Goal: Transaction & Acquisition: Purchase product/service

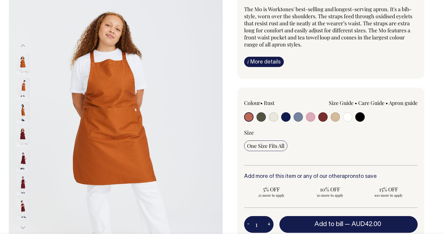
scroll to position [55, 0]
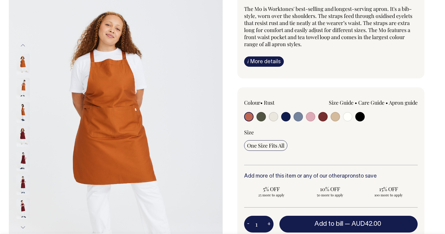
click at [322, 117] on input "radio" at bounding box center [322, 116] width 9 height 9
radio input "true"
select select "Burgundy"
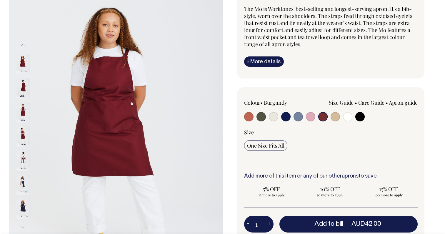
click at [356, 119] on input "radio" at bounding box center [359, 116] width 9 height 9
radio input "true"
select select "Black"
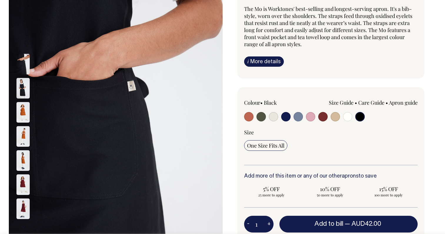
click at [247, 117] on input "radio" at bounding box center [248, 116] width 9 height 9
radio input "true"
select select "Rust"
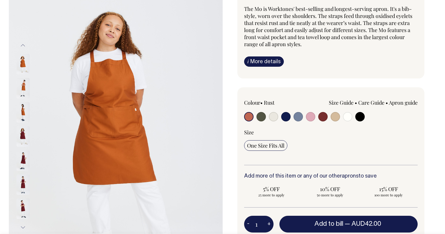
click at [261, 119] on input "radio" at bounding box center [260, 116] width 9 height 9
radio input "true"
select select "Olive"
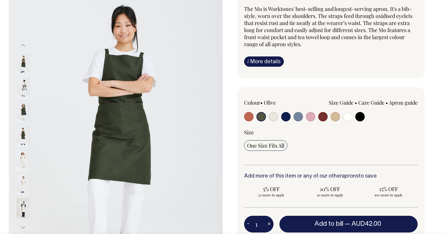
click at [278, 118] on div at bounding box center [278, 117] width 69 height 11
click at [273, 119] on input "radio" at bounding box center [273, 116] width 9 height 9
radio input "true"
select select "Natural"
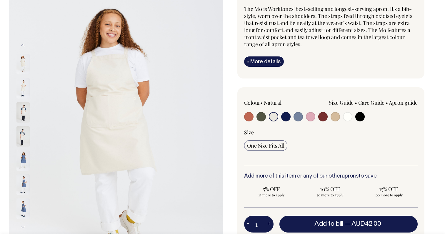
click at [286, 118] on input "radio" at bounding box center [285, 116] width 9 height 9
radio input "true"
select select "Dark Navy"
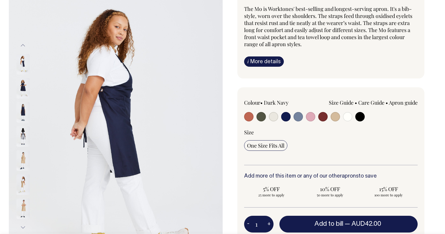
click at [302, 120] on label at bounding box center [297, 117] width 9 height 11
click at [302, 120] on input "radio" at bounding box center [297, 116] width 9 height 9
radio input "true"
select select "Blue/Grey"
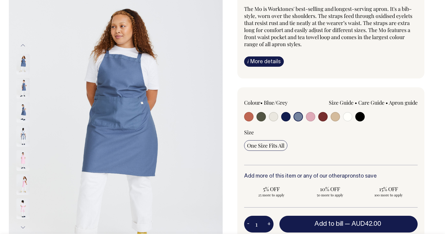
click at [296, 117] on input "radio" at bounding box center [297, 116] width 9 height 9
click at [308, 117] on input "radio" at bounding box center [310, 116] width 9 height 9
radio input "true"
select select "Pink"
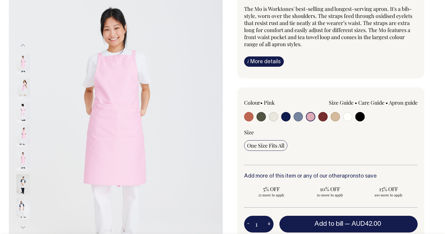
click at [334, 116] on input "radio" at bounding box center [334, 116] width 9 height 9
radio input "true"
select select "Khaki"
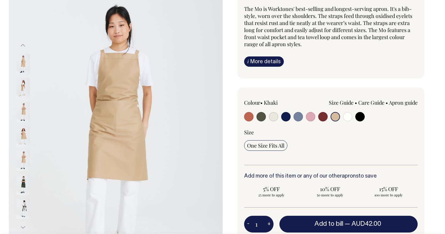
click at [355, 119] on label at bounding box center [359, 117] width 9 height 11
click at [355, 119] on input "radio" at bounding box center [359, 116] width 9 height 9
radio input "true"
select select "Black"
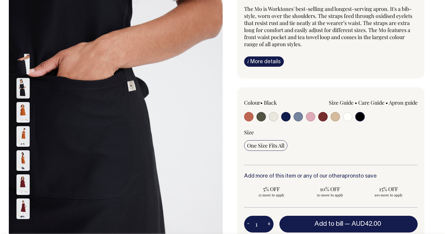
click at [367, 113] on div "Size Guide Size Guide Measurement cm Bib Width 26 Length at centre front 90 Wid…" at bounding box center [365, 108] width 104 height 19
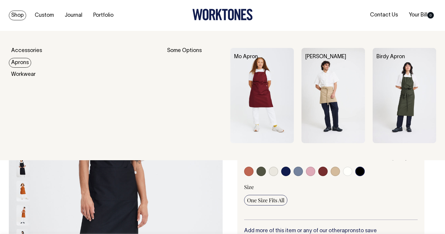
click at [20, 62] on link "Aprons" at bounding box center [20, 63] width 22 height 10
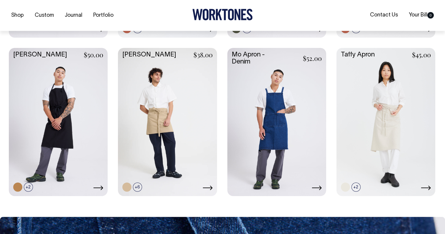
scroll to position [395, 0]
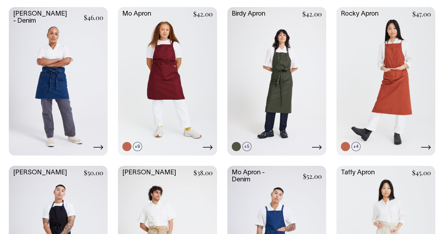
click at [168, 45] on link at bounding box center [167, 80] width 99 height 147
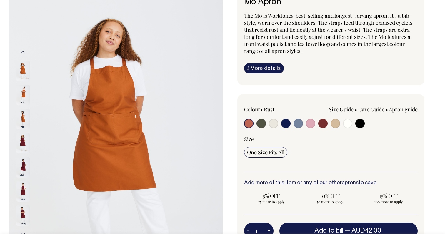
scroll to position [48, 0]
click at [322, 123] on input "radio" at bounding box center [322, 122] width 9 height 9
radio input "true"
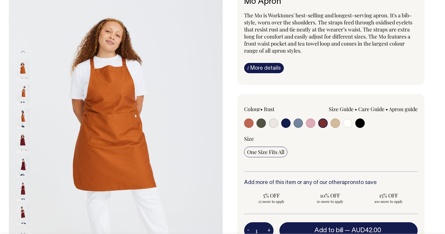
radio input "true"
select select "Burgundy"
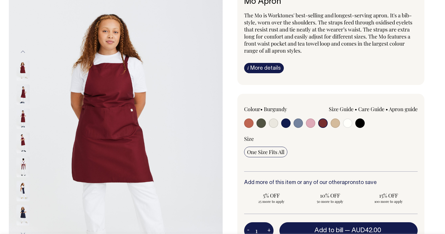
click at [262, 124] on input "radio" at bounding box center [260, 122] width 9 height 9
radio input "true"
select select "Olive"
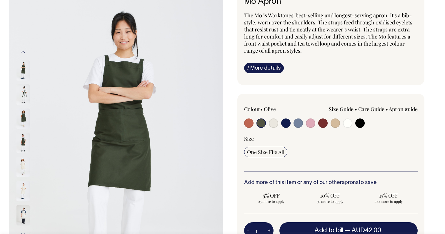
click at [273, 125] on input "radio" at bounding box center [273, 122] width 9 height 9
radio input "true"
select select "Natural"
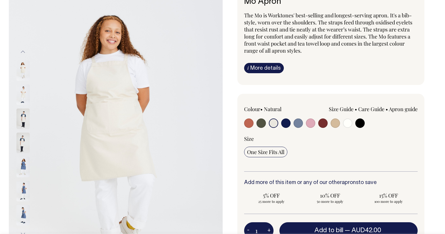
click at [287, 124] on input "radio" at bounding box center [285, 122] width 9 height 9
radio input "true"
select select "Dark Navy"
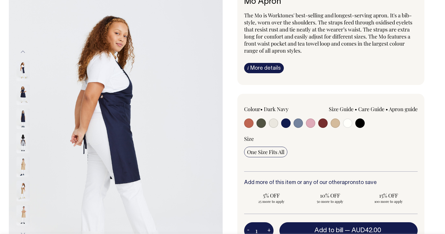
click at [294, 125] on input "radio" at bounding box center [297, 122] width 9 height 9
radio input "true"
select select "Blue/Grey"
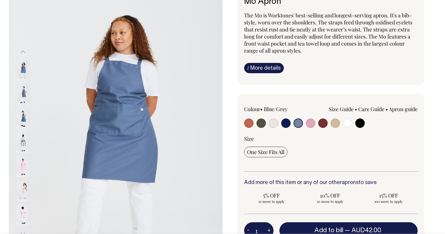
click at [301, 123] on input "radio" at bounding box center [297, 122] width 9 height 9
click at [312, 124] on input "radio" at bounding box center [310, 122] width 9 height 9
radio input "true"
select select "Pink"
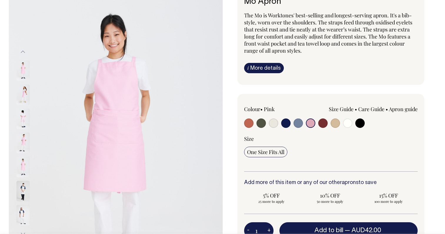
click at [324, 124] on input "radio" at bounding box center [322, 122] width 9 height 9
radio input "true"
select select "Burgundy"
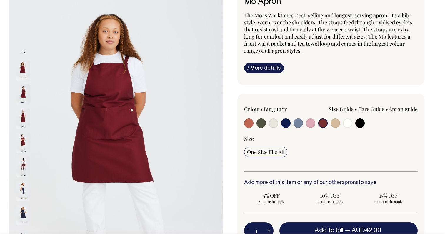
click at [335, 125] on input "radio" at bounding box center [334, 122] width 9 height 9
radio input "true"
select select "Khaki"
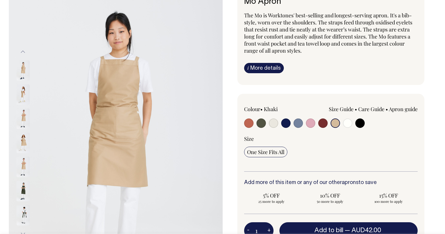
click at [350, 124] on input "radio" at bounding box center [347, 122] width 9 height 9
radio input "true"
select select "Off-White"
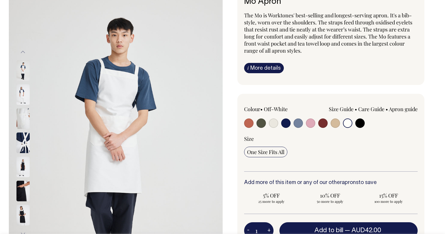
click at [361, 124] on input "radio" at bounding box center [359, 122] width 9 height 9
radio input "true"
select select "Black"
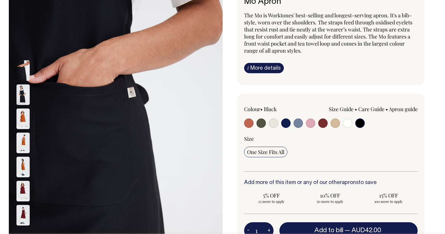
click at [358, 125] on input "radio" at bounding box center [359, 122] width 9 height 9
click at [21, 94] on img at bounding box center [22, 94] width 13 height 21
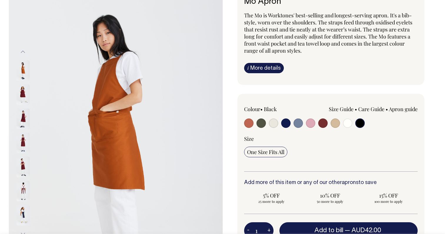
click at [22, 185] on img at bounding box center [22, 191] width 13 height 21
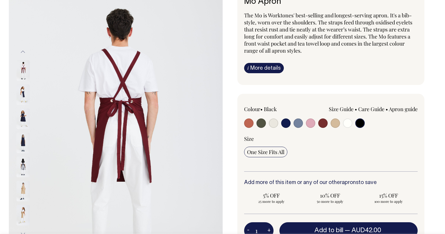
click at [360, 122] on input "radio" at bounding box center [359, 122] width 9 height 9
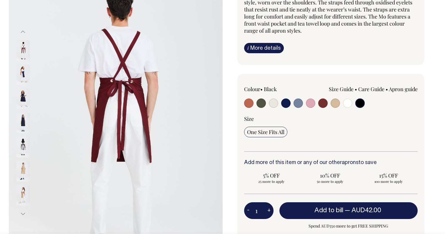
click at [359, 102] on input "radio" at bounding box center [359, 102] width 9 height 9
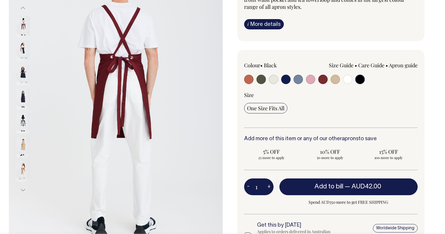
scroll to position [92, 0]
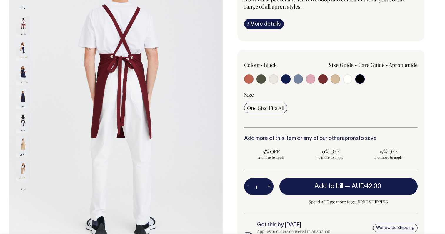
click at [262, 113] on div "Size One Size Fits All" at bounding box center [331, 109] width 174 height 36
click at [275, 79] on input "radio" at bounding box center [273, 78] width 9 height 9
radio input "true"
select select "Natural"
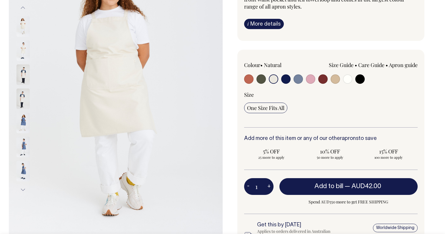
click at [358, 82] on input "radio" at bounding box center [359, 78] width 9 height 9
radio input "true"
select select "Black"
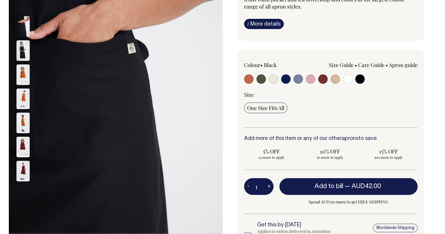
click at [321, 78] on input "radio" at bounding box center [322, 78] width 9 height 9
radio input "true"
select select "Burgundy"
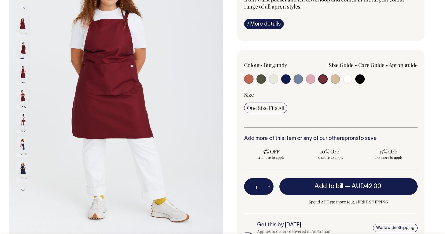
click at [248, 78] on input "radio" at bounding box center [248, 78] width 9 height 9
radio input "true"
select select "Rust"
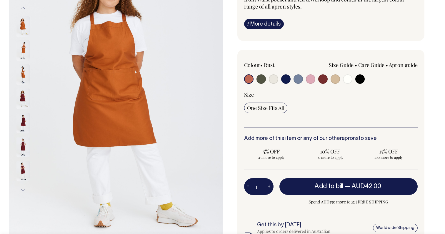
click at [361, 78] on input "radio" at bounding box center [359, 78] width 9 height 9
radio input "true"
select select "Black"
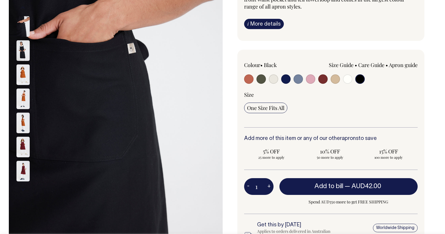
click at [267, 185] on button "+" at bounding box center [268, 187] width 9 height 12
type input "2"
click at [267, 185] on button "+" at bounding box center [268, 187] width 9 height 12
type input "3"
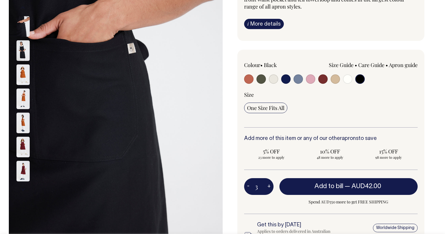
type input "3"
click at [267, 185] on button "+" at bounding box center [268, 187] width 9 height 12
type input "4"
click at [267, 185] on button "+" at bounding box center [268, 187] width 9 height 12
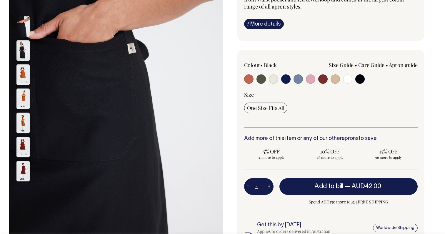
type input "5"
click at [267, 185] on button "+" at bounding box center [268, 187] width 9 height 12
type input "6"
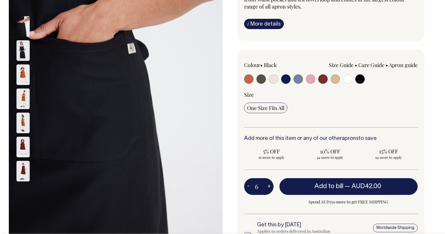
click at [267, 185] on button "+" at bounding box center [268, 187] width 9 height 12
type input "7"
click at [248, 187] on button "-" at bounding box center [248, 187] width 8 height 12
type input "6"
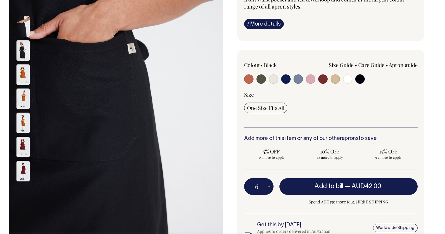
type input "6"
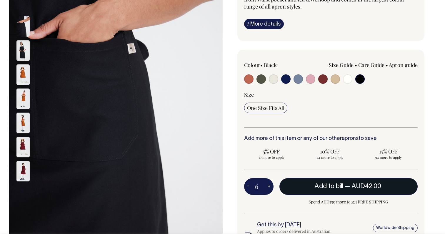
click at [317, 186] on span "Add to bill" at bounding box center [328, 186] width 29 height 6
type input "1"
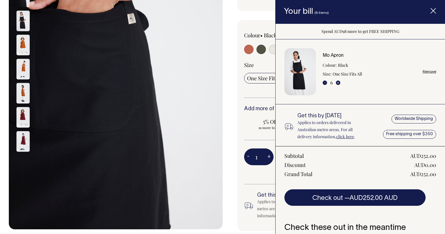
scroll to position [122, 0]
click at [242, 86] on div "Colour • Black" at bounding box center [330, 125] width 187 height 211
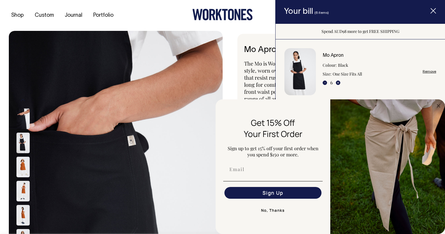
scroll to position [0, 0]
